Goal: Transaction & Acquisition: Download file/media

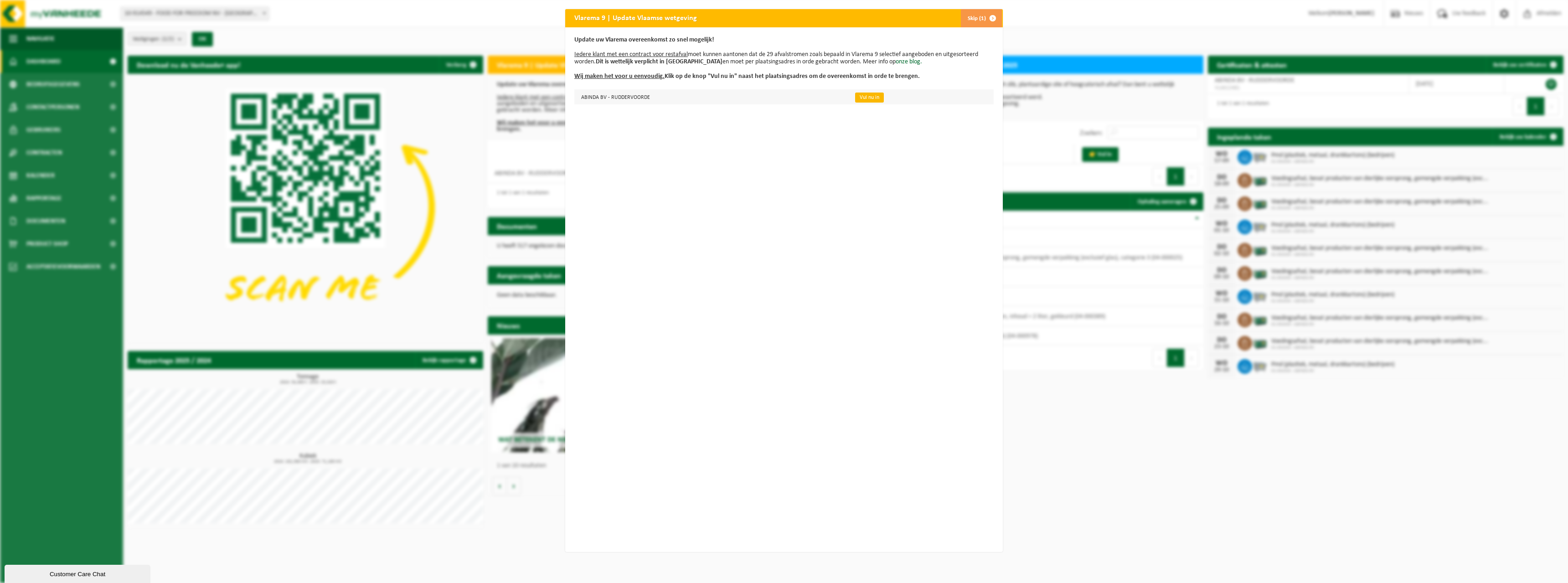
click at [857, 98] on link "Vul nu in" at bounding box center [870, 98] width 29 height 10
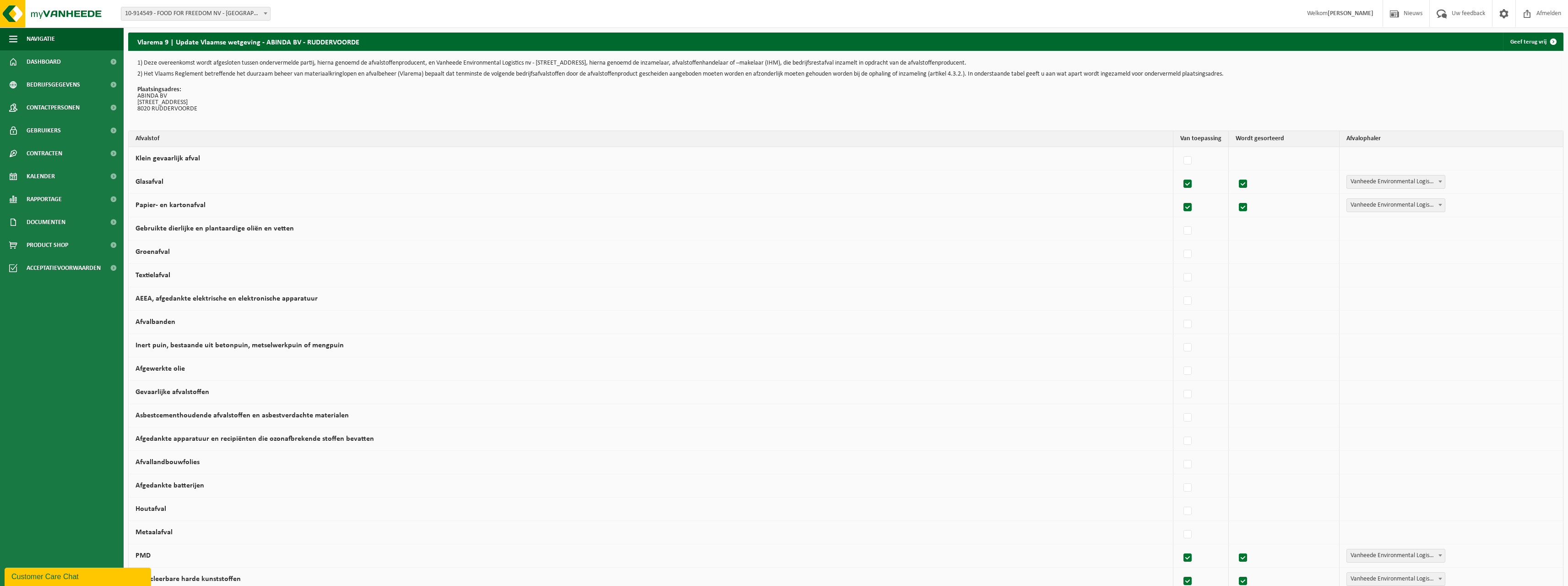
click at [260, 14] on span "10-914549 - FOOD FOR FREEDOM NV - [GEOGRAPHIC_DATA]" at bounding box center [195, 14] width 149 height 13
select select "6156"
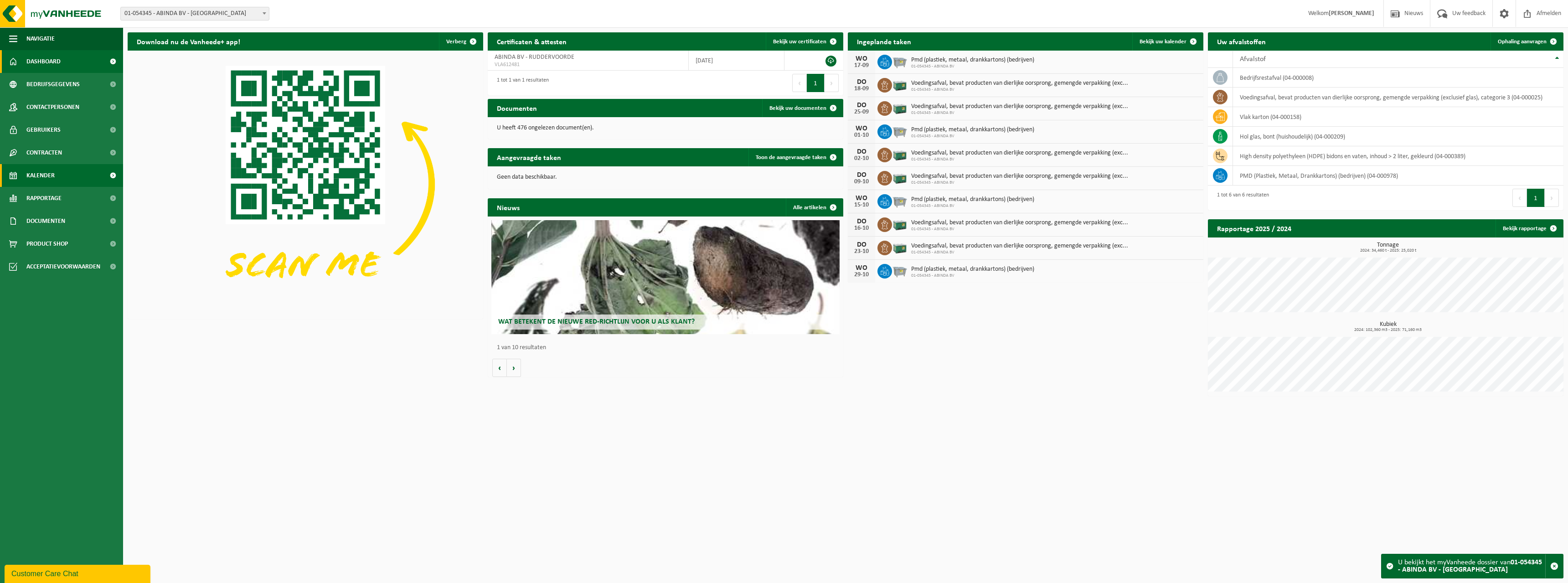
click at [60, 176] on link "Kalender" at bounding box center [62, 176] width 123 height 23
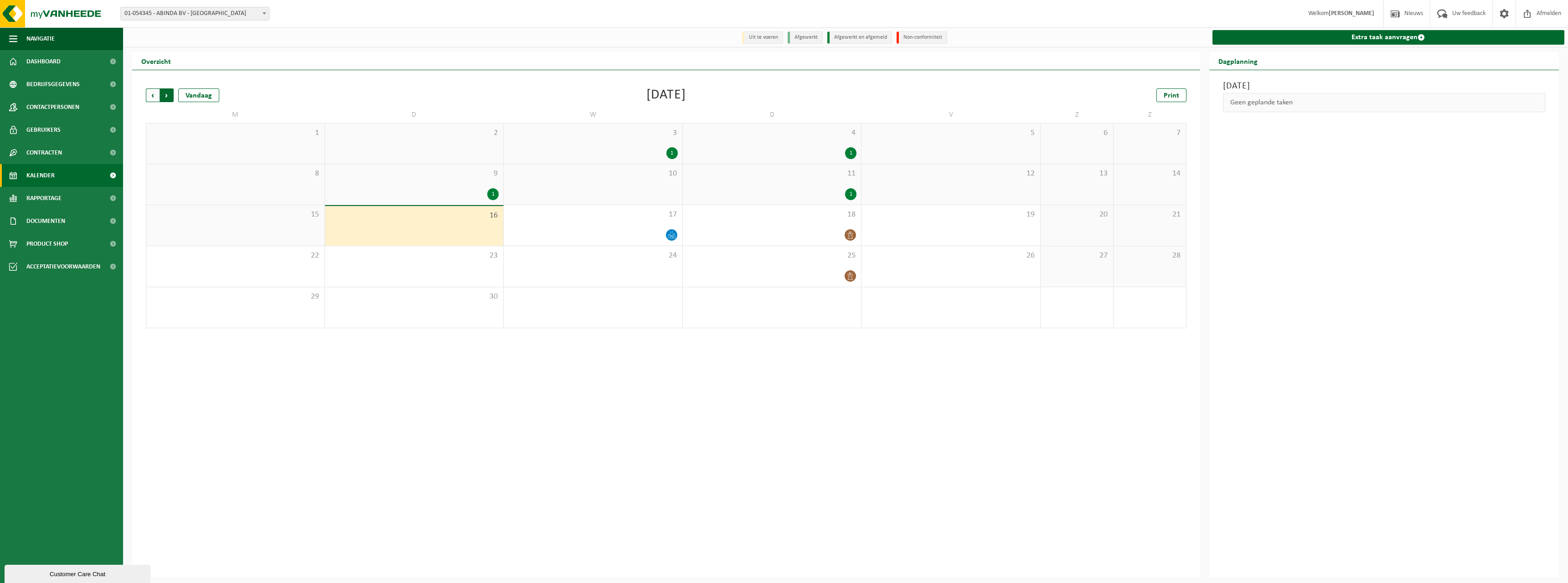
click at [156, 98] on span "Vorige" at bounding box center [152, 95] width 14 height 14
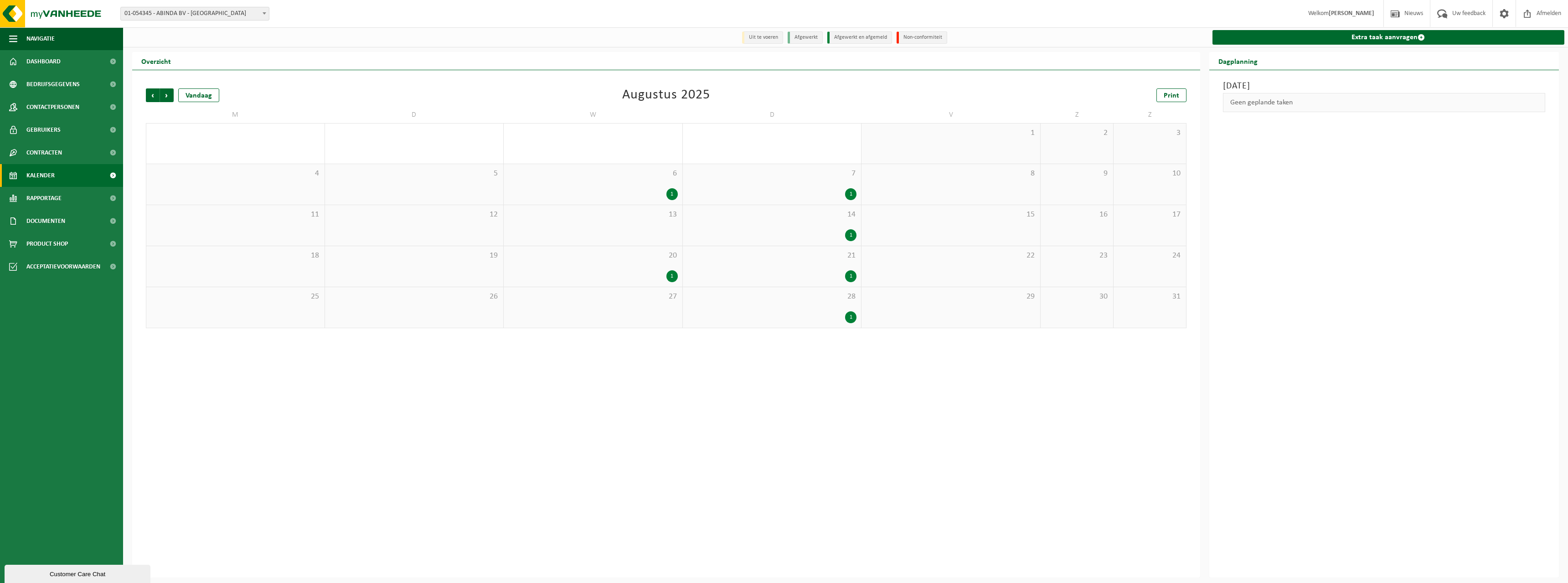
click at [578, 182] on div "6 1" at bounding box center [593, 184] width 179 height 41
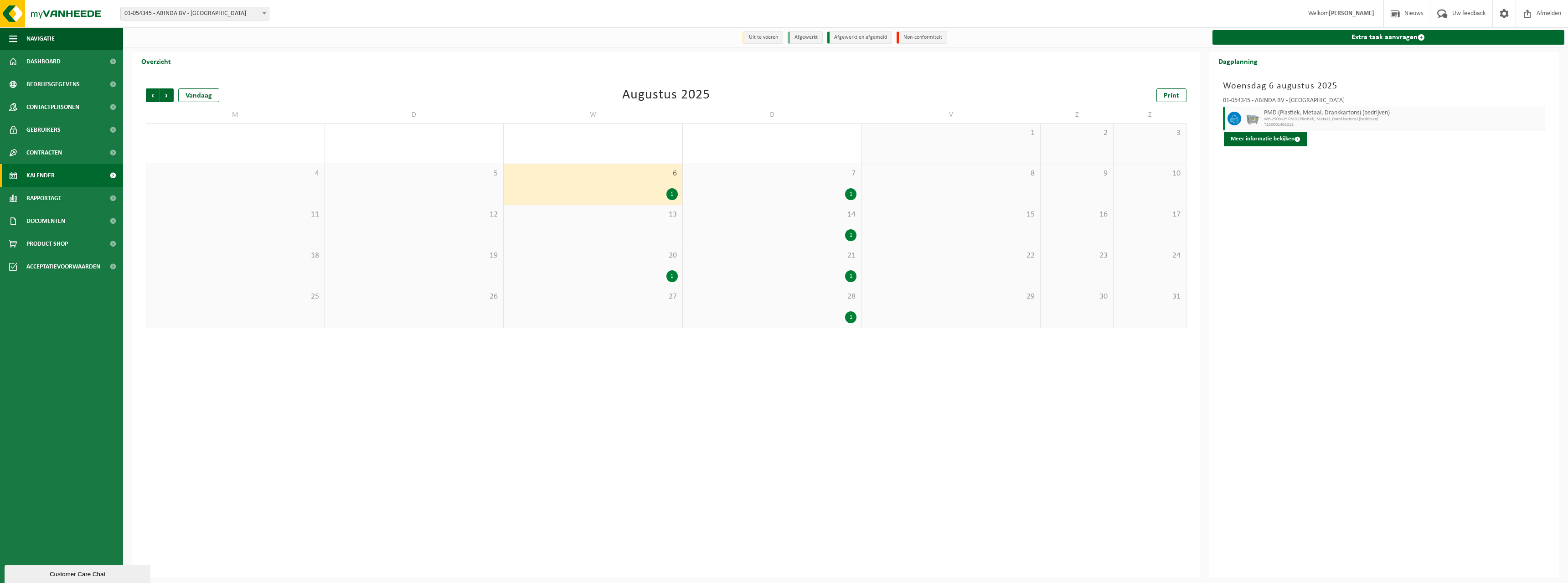
click at [360, 93] on div "Vorige Volgende Vandaag Augustus 2025 Print" at bounding box center [665, 95] width 1040 height 14
click at [1166, 98] on span "Print" at bounding box center [1172, 95] width 16 height 7
click at [62, 196] on link "Rapportage" at bounding box center [62, 199] width 123 height 23
click at [113, 261] on span at bounding box center [113, 262] width 21 height 23
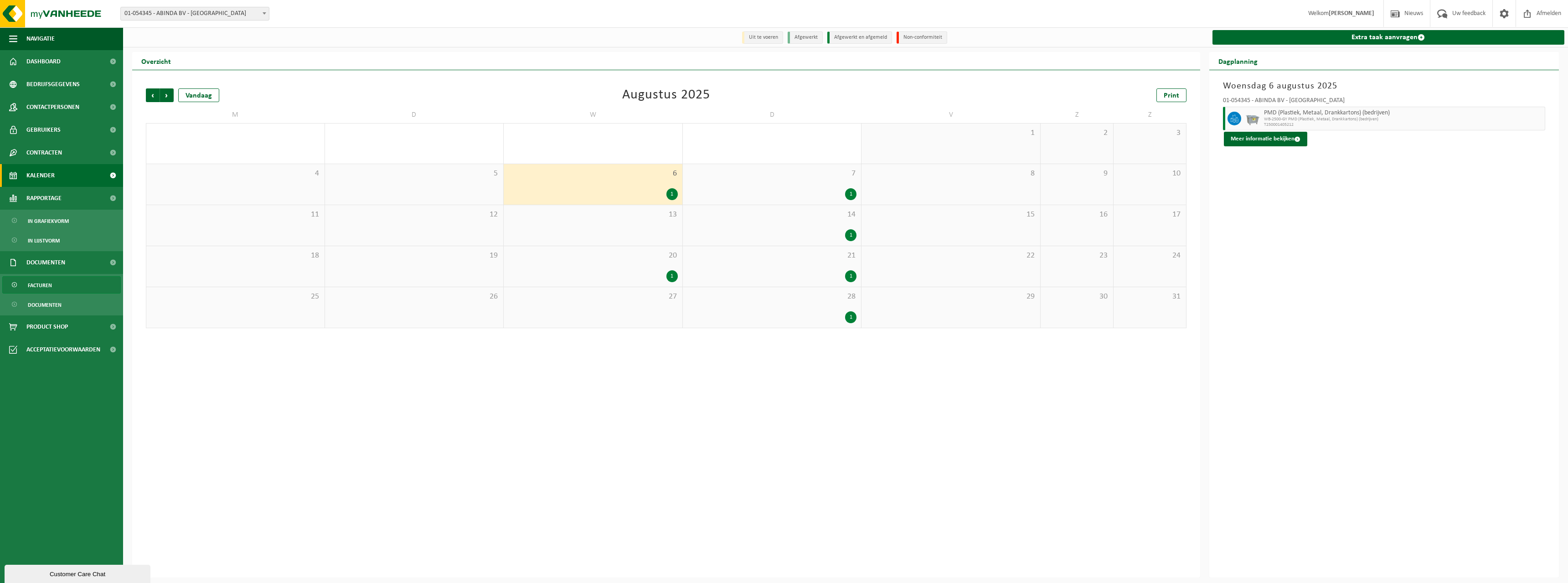
click at [51, 284] on span "Facturen" at bounding box center [40, 285] width 24 height 17
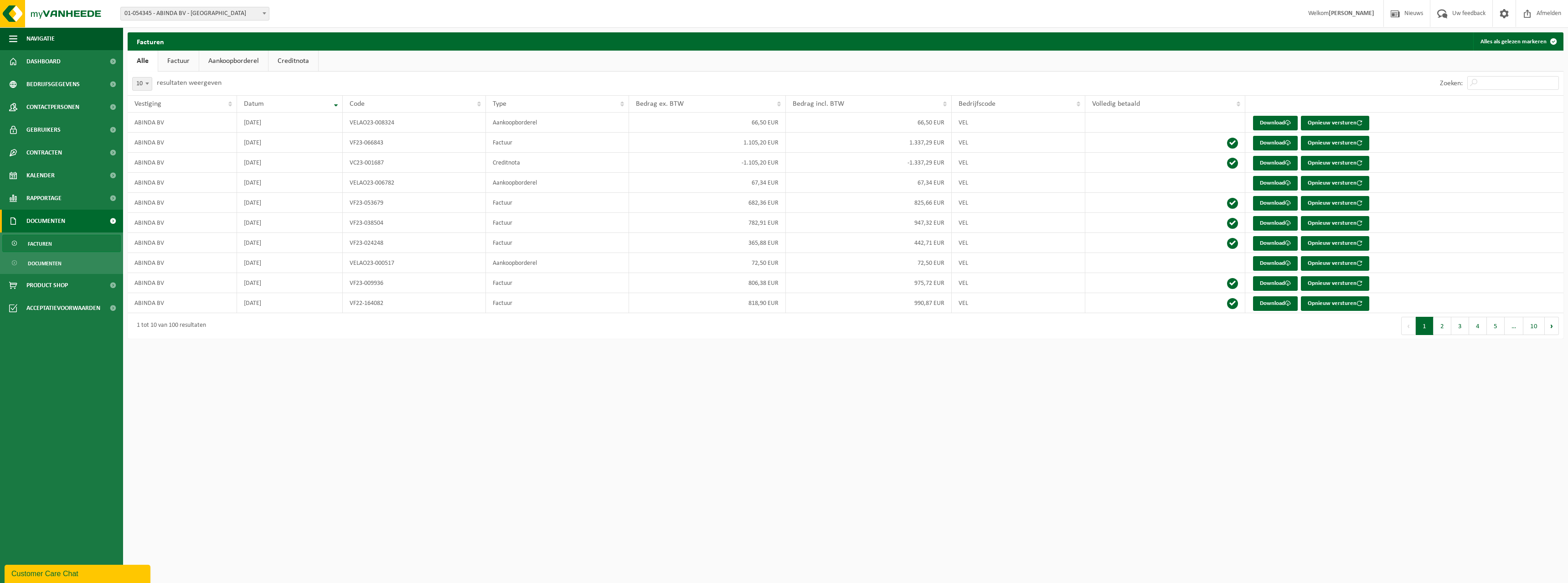
click at [174, 58] on link "Factuur" at bounding box center [179, 61] width 41 height 21
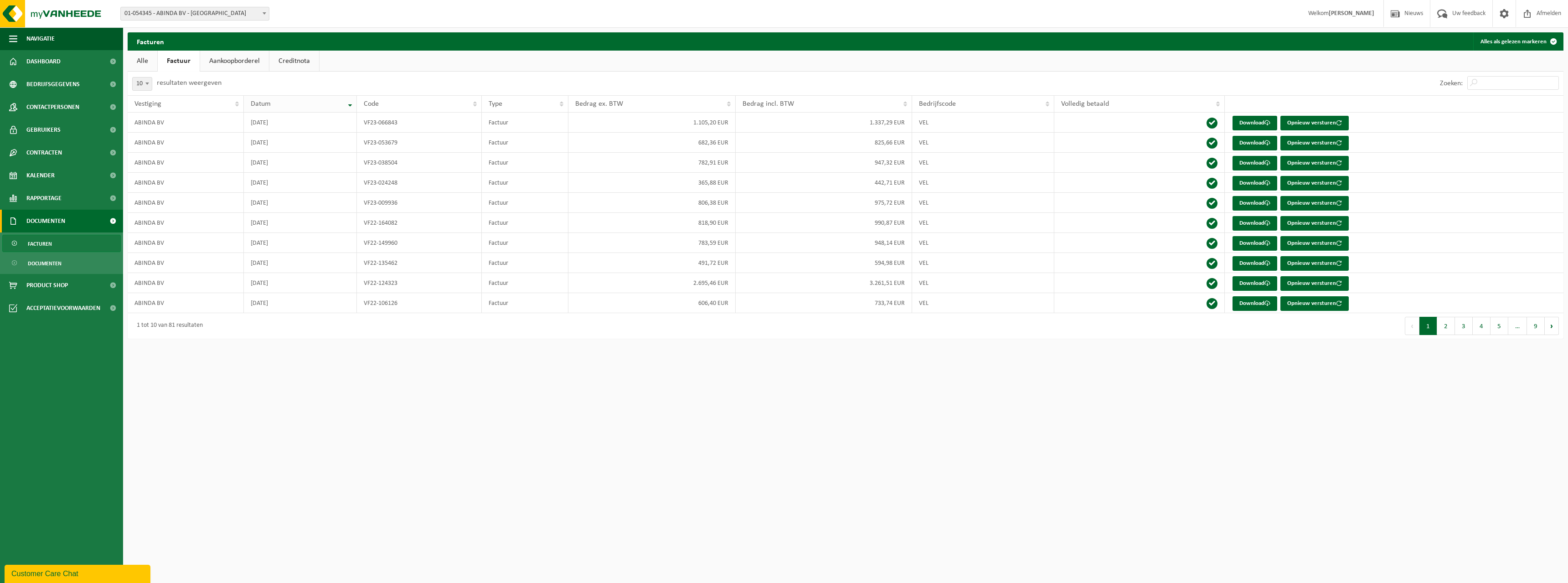
click at [354, 105] on th "Datum" at bounding box center [300, 104] width 113 height 17
click at [349, 107] on th "Datum" at bounding box center [300, 104] width 113 height 17
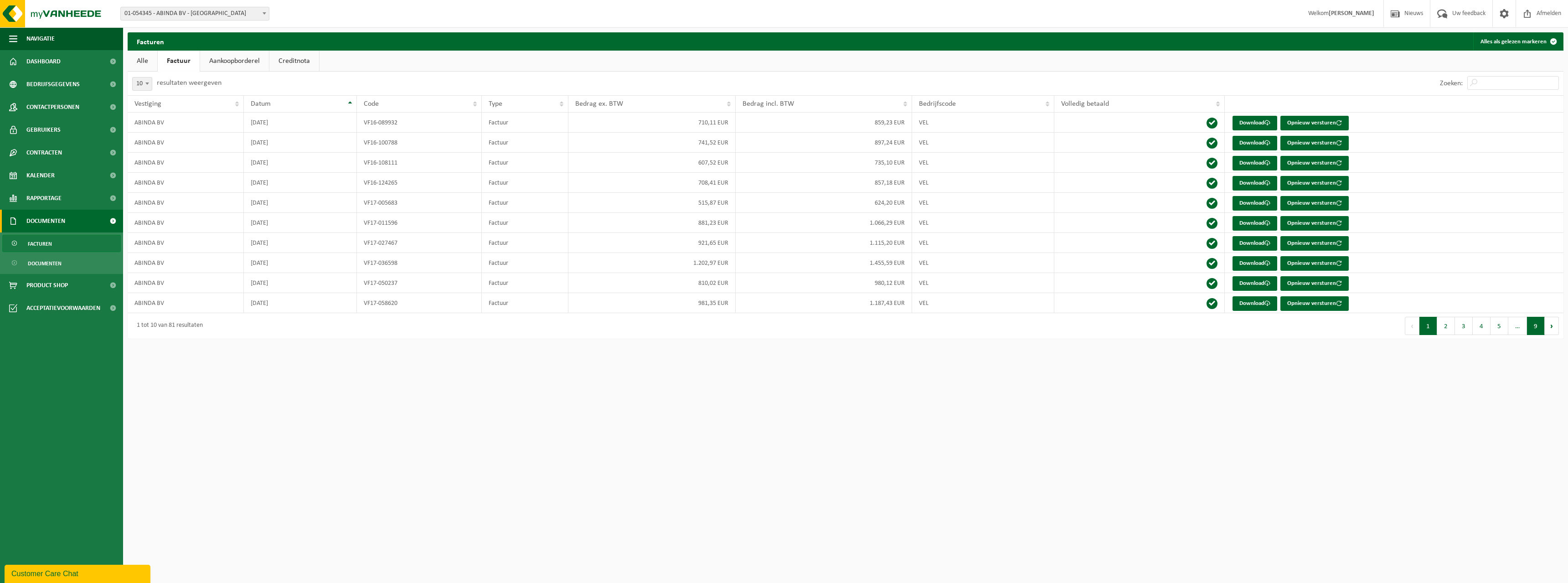
click at [1540, 331] on button "9" at bounding box center [1536, 326] width 18 height 18
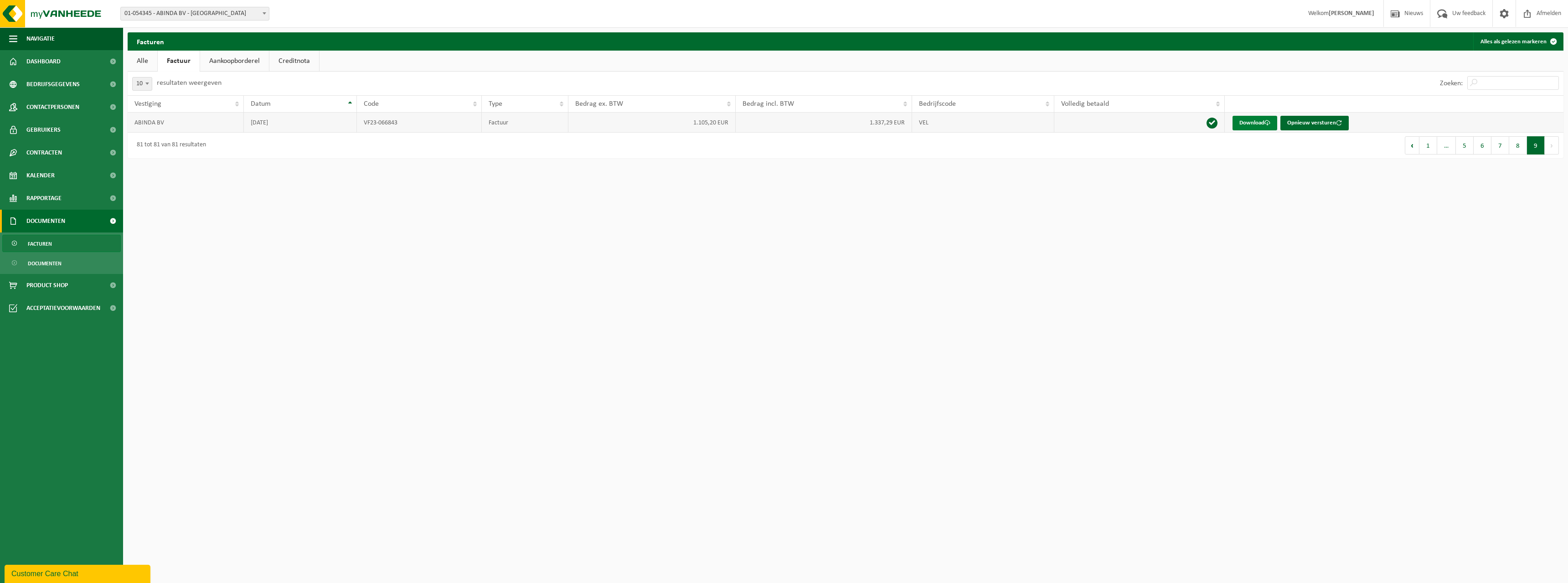
click at [1255, 123] on link "Download" at bounding box center [1255, 123] width 44 height 14
click at [89, 263] on link "Documenten" at bounding box center [61, 263] width 118 height 17
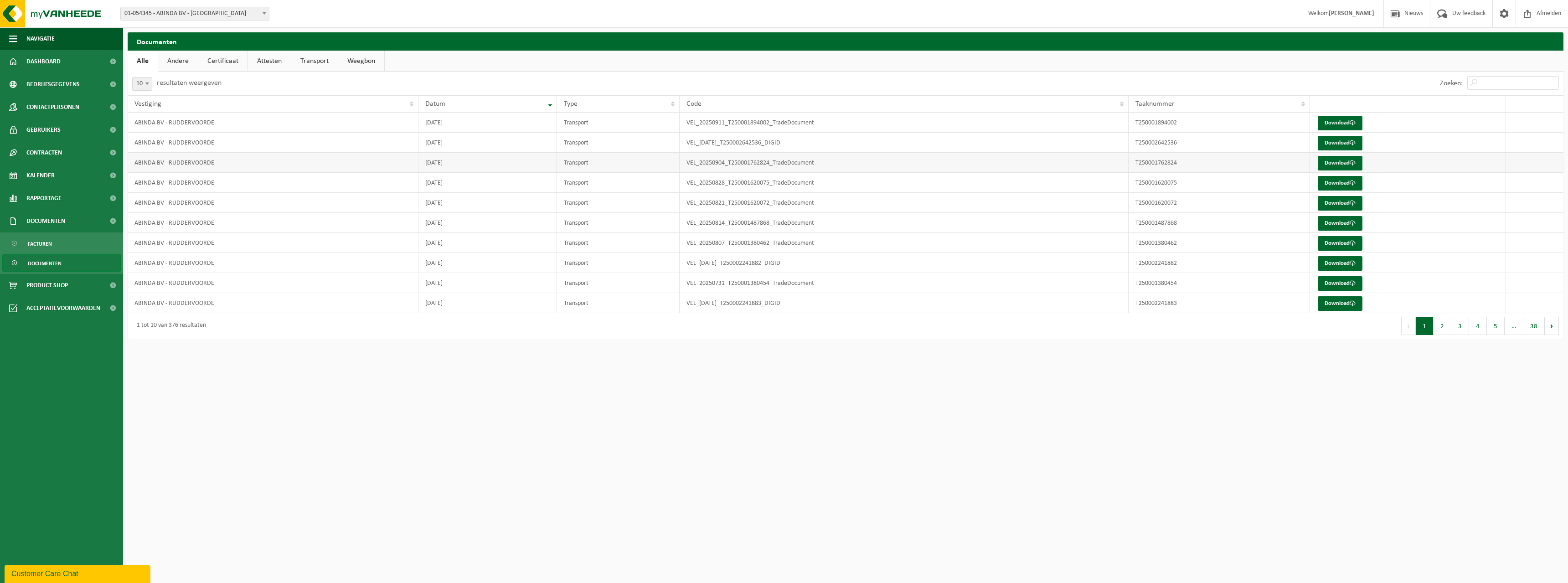
click at [660, 167] on td "Transport" at bounding box center [618, 163] width 123 height 20
click at [1334, 283] on link "Download" at bounding box center [1340, 283] width 44 height 14
click at [219, 55] on link "Certificaat" at bounding box center [223, 61] width 49 height 21
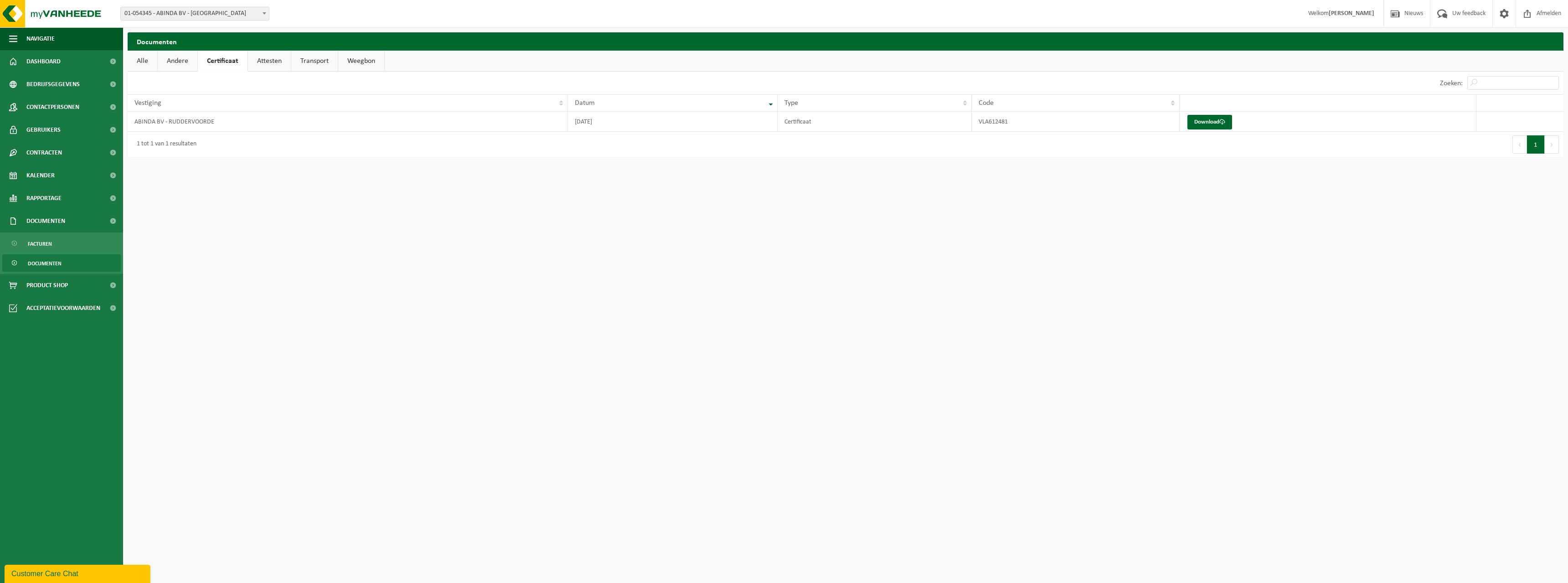
click at [185, 56] on link "Andere" at bounding box center [177, 61] width 39 height 21
click at [255, 61] on link "Attesten" at bounding box center [270, 61] width 43 height 21
click at [293, 65] on link "Transport" at bounding box center [315, 61] width 47 height 21
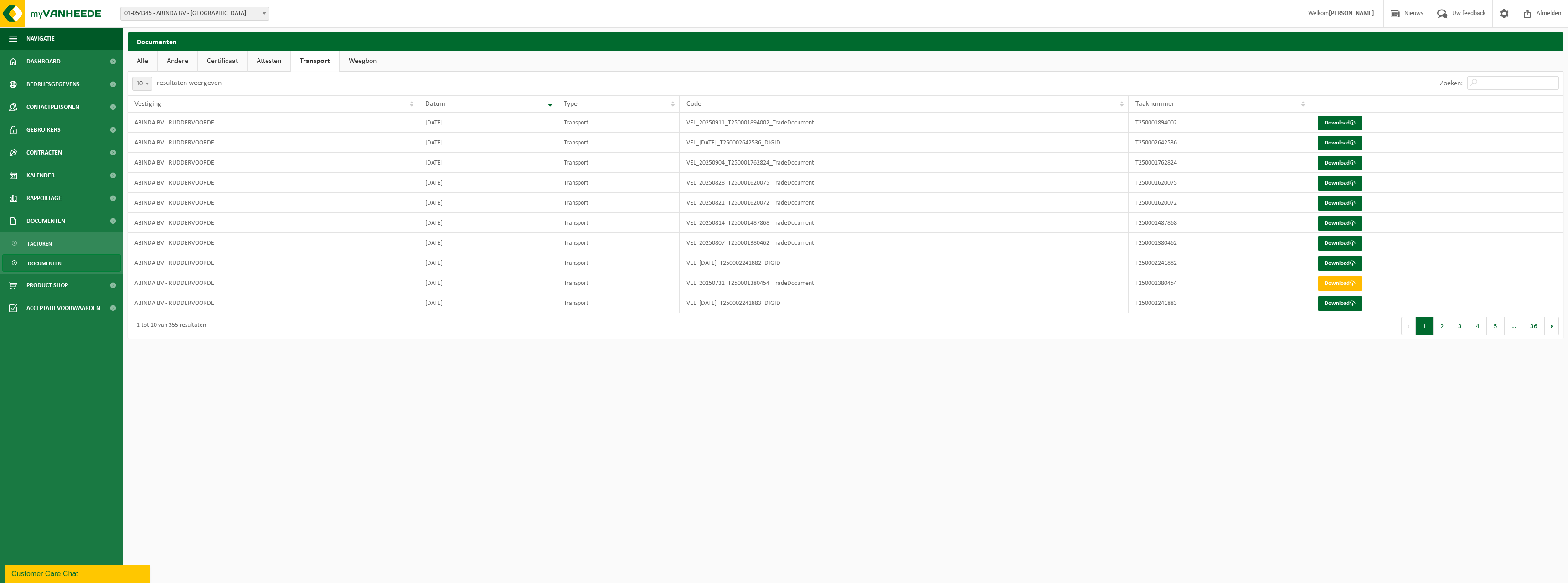
click at [376, 65] on link "Weegbon" at bounding box center [363, 61] width 46 height 21
